Goal: Information Seeking & Learning: Learn about a topic

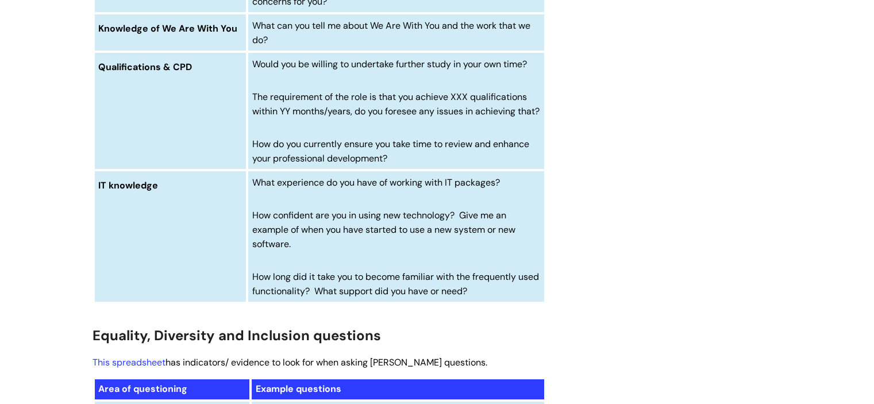
scroll to position [4221, 0]
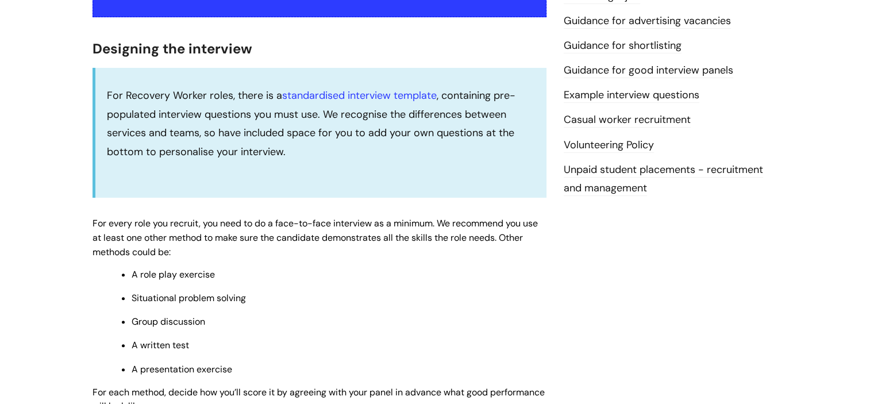
scroll to position [284, 0]
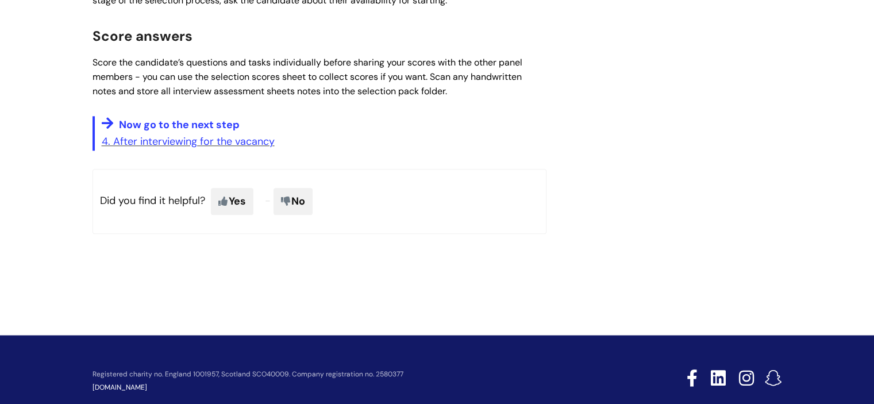
scroll to position [1153, 0]
